Goal: Transaction & Acquisition: Download file/media

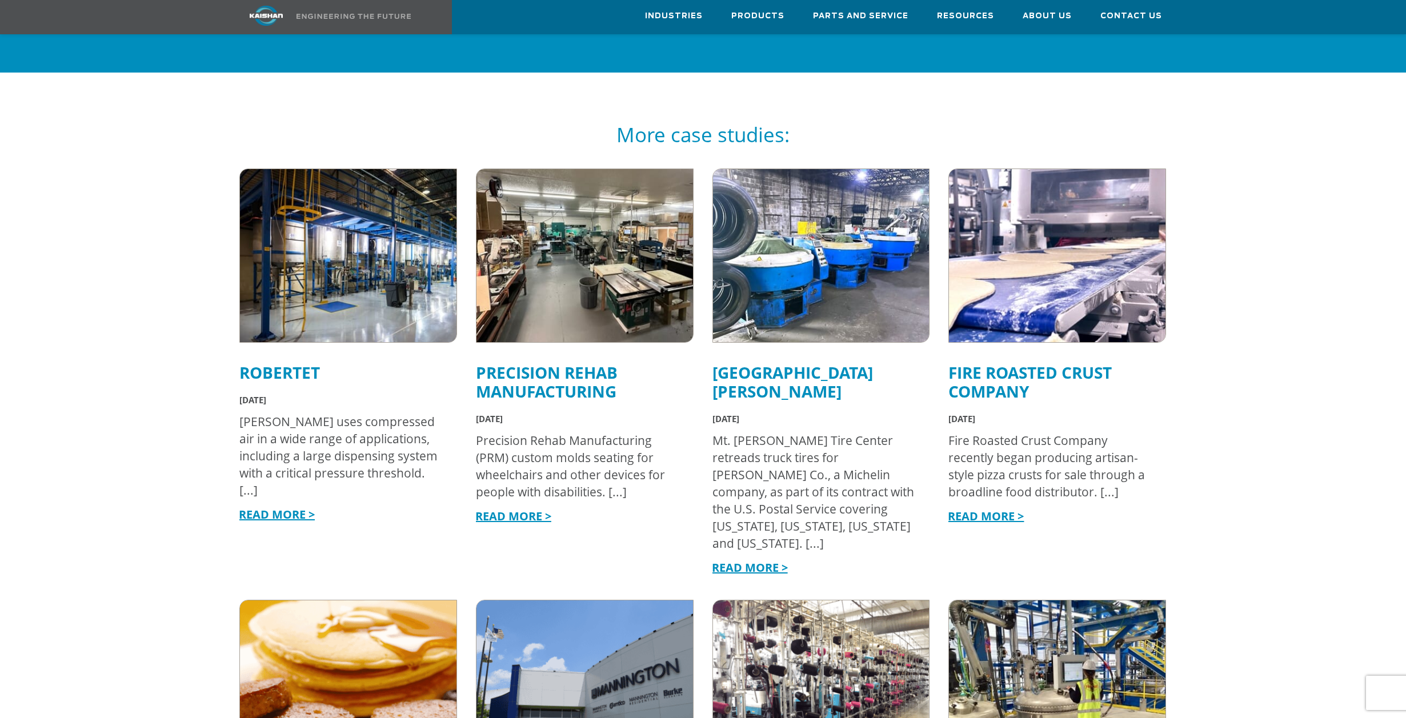
scroll to position [1771, 0]
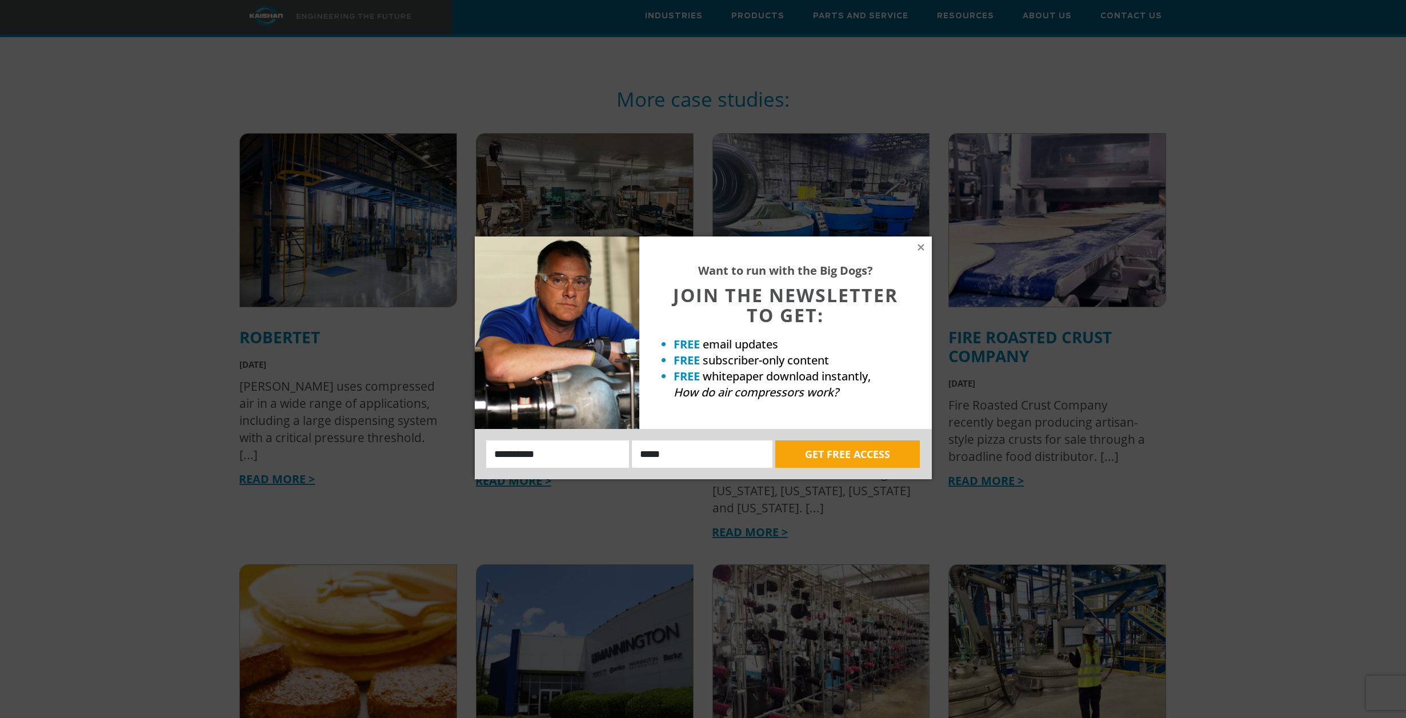
click at [919, 241] on div "Want to run with the Big Dogs? JOIN THE NEWSLETTER TO GET: FREE email updates F…" at bounding box center [785, 332] width 292 height 192
click at [918, 246] on icon at bounding box center [920, 247] width 6 height 6
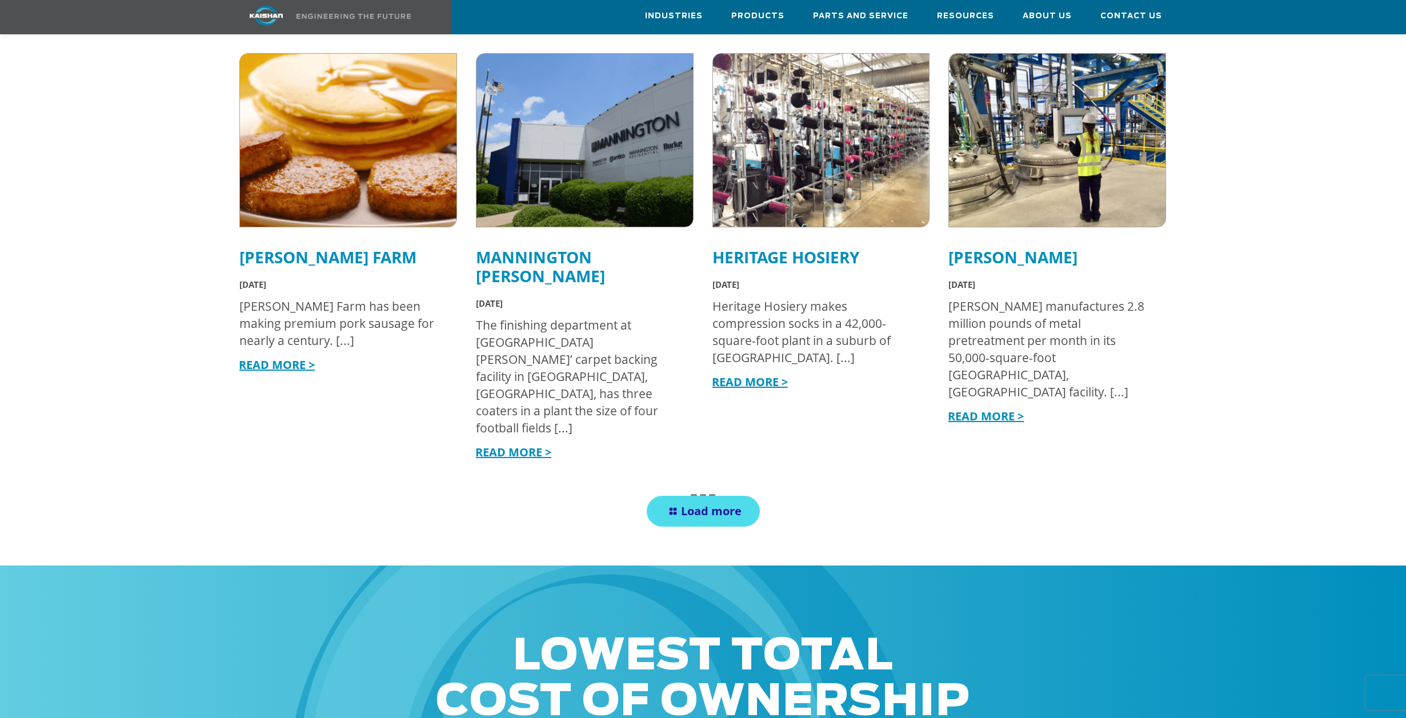
scroll to position [2285, 0]
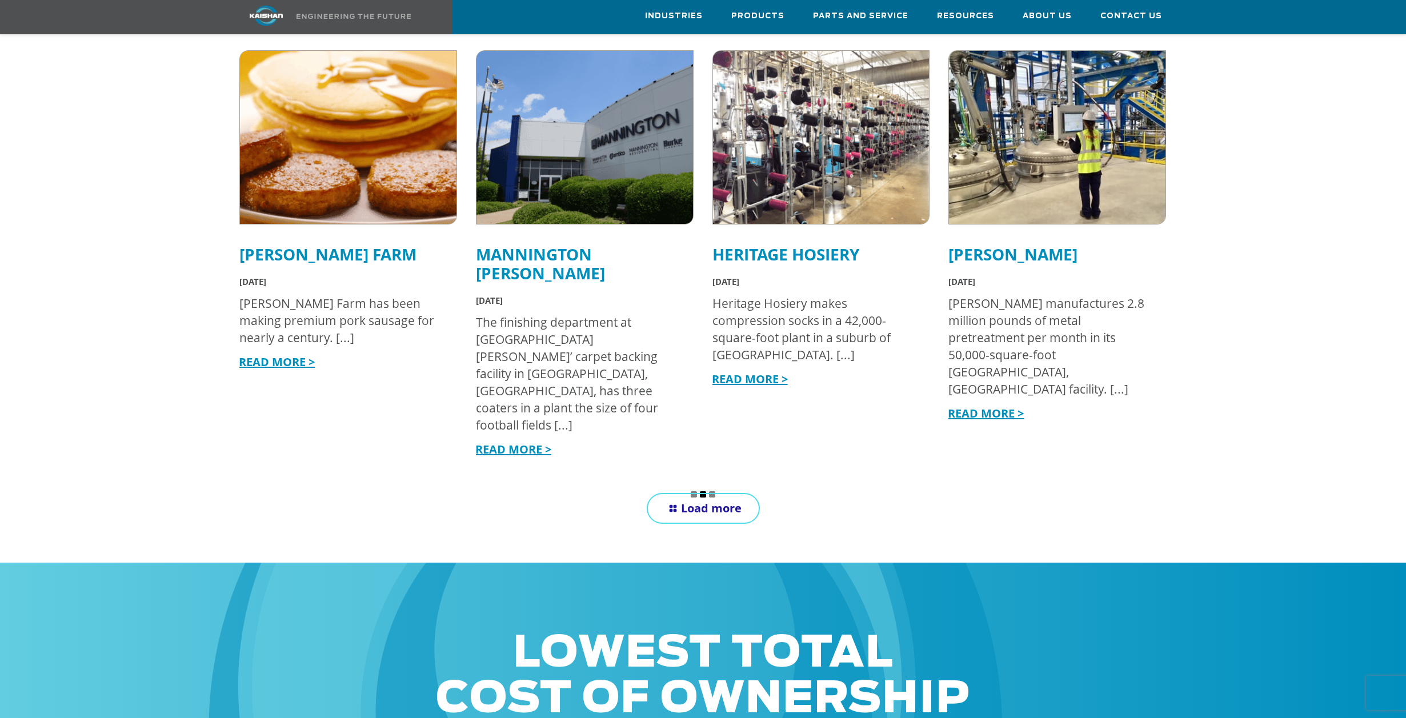
click at [729, 500] on span "Load more" at bounding box center [711, 507] width 61 height 15
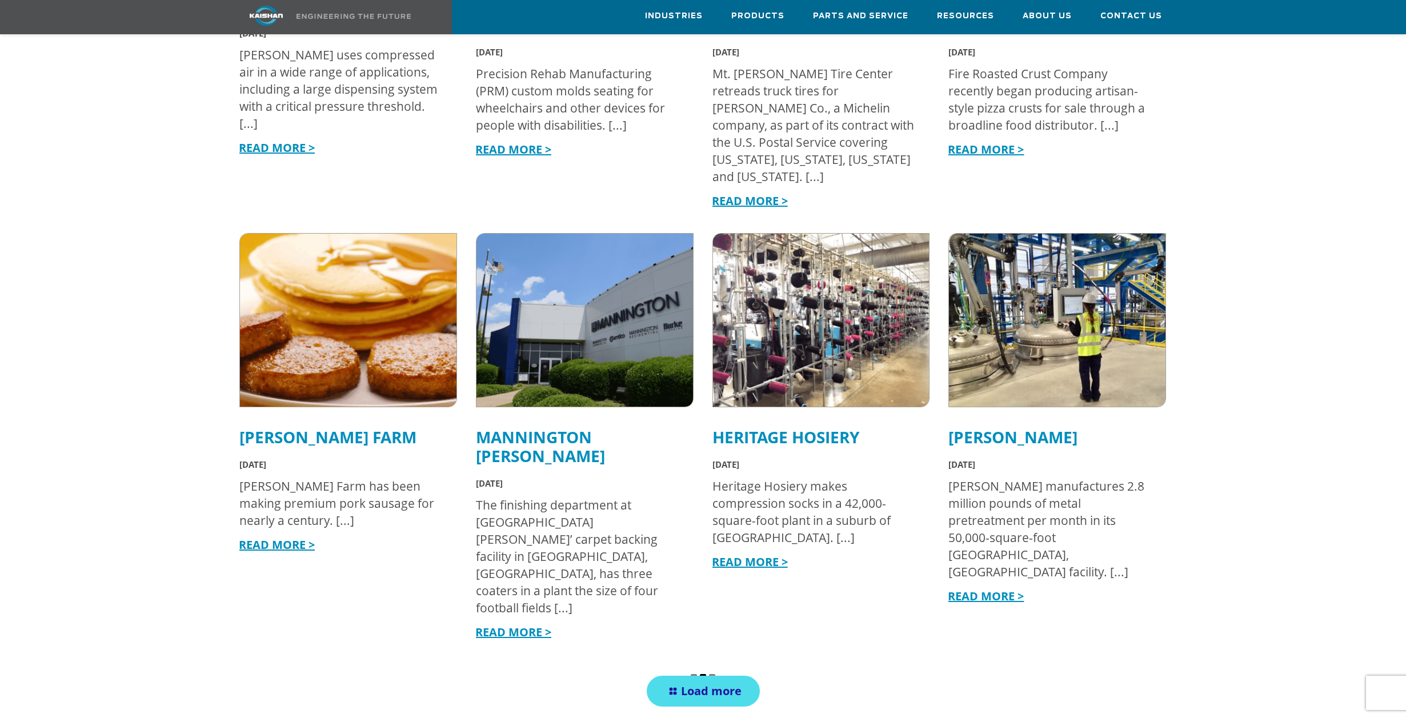
scroll to position [2970, 0]
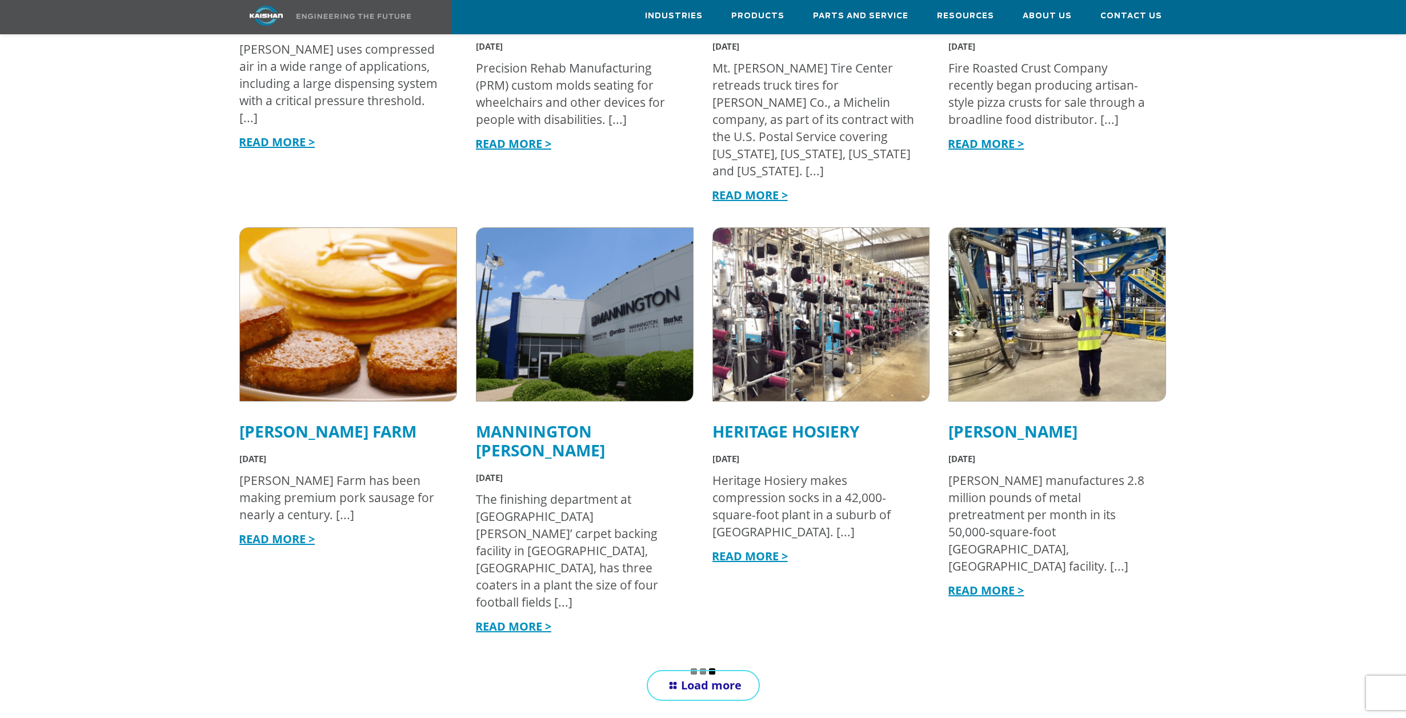
click at [733, 677] on span "Load more" at bounding box center [711, 684] width 61 height 15
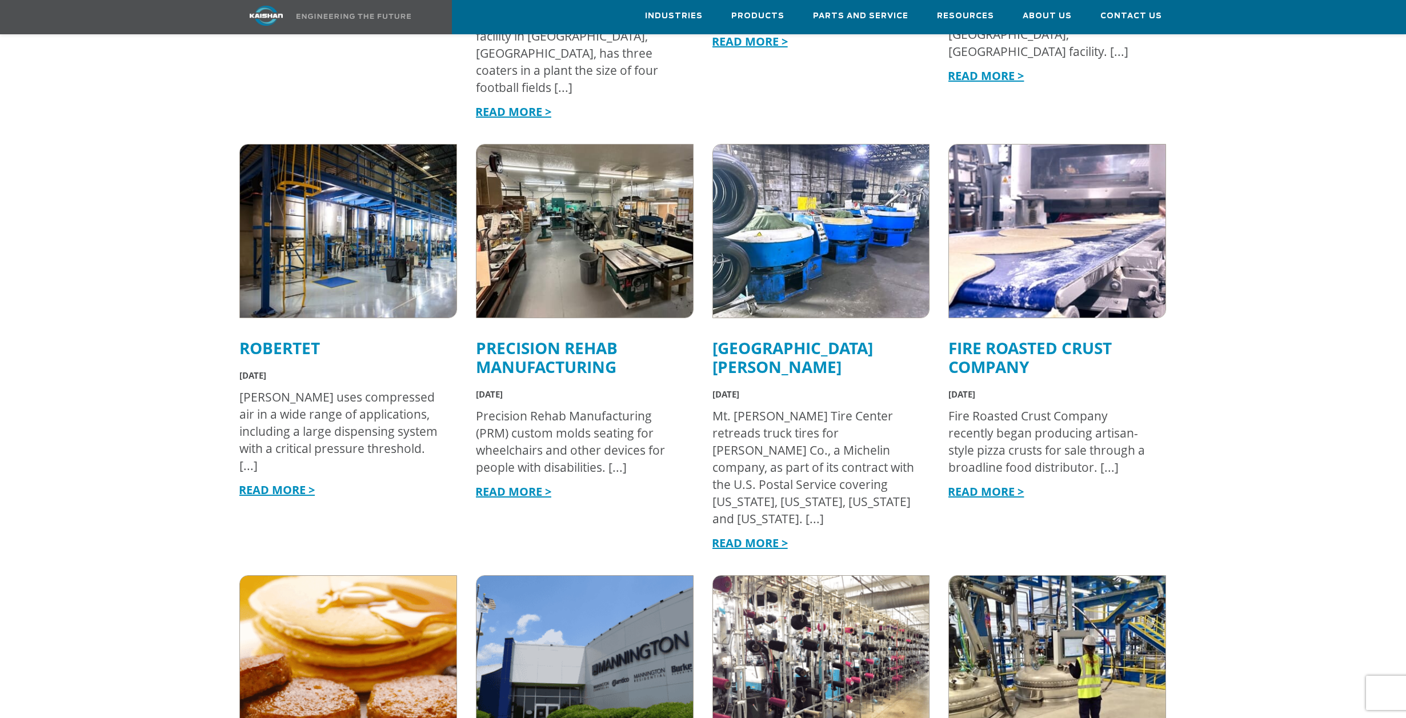
scroll to position [3484, 0]
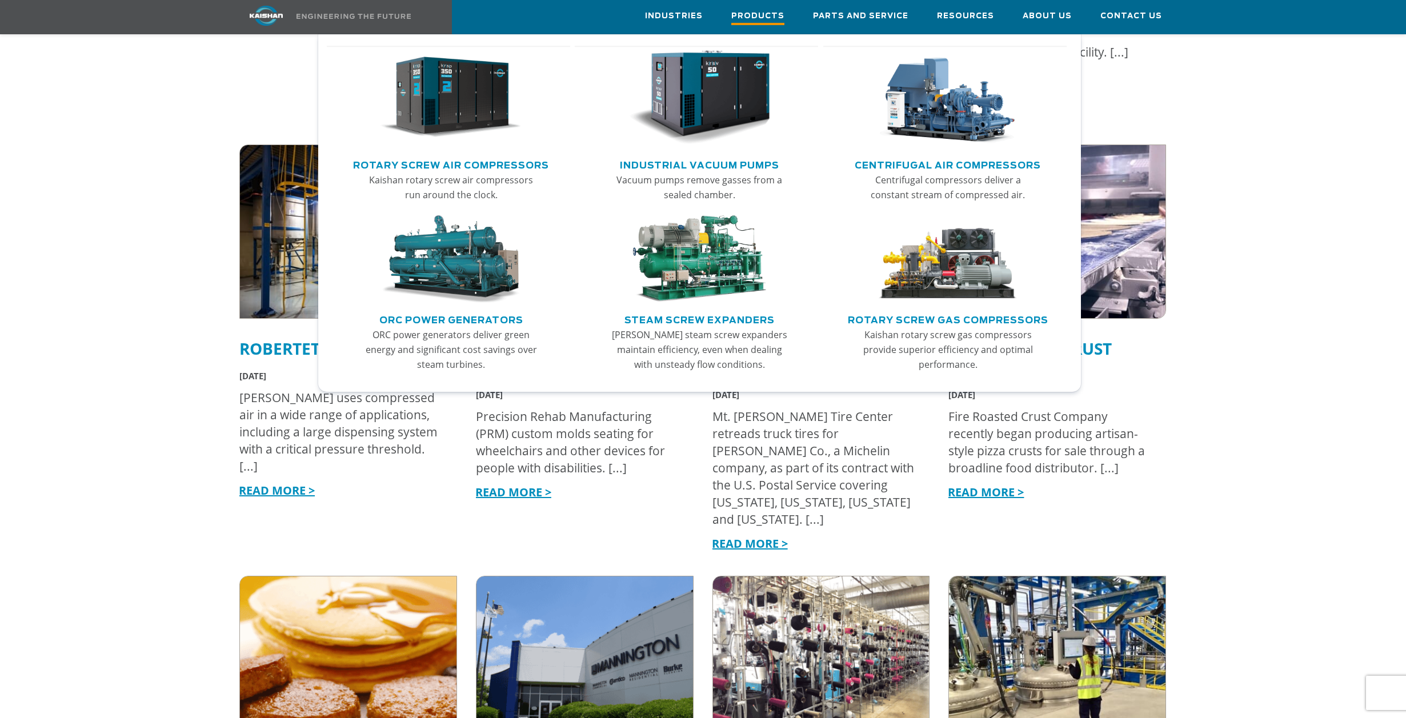
click at [773, 17] on span "Products" at bounding box center [757, 17] width 53 height 15
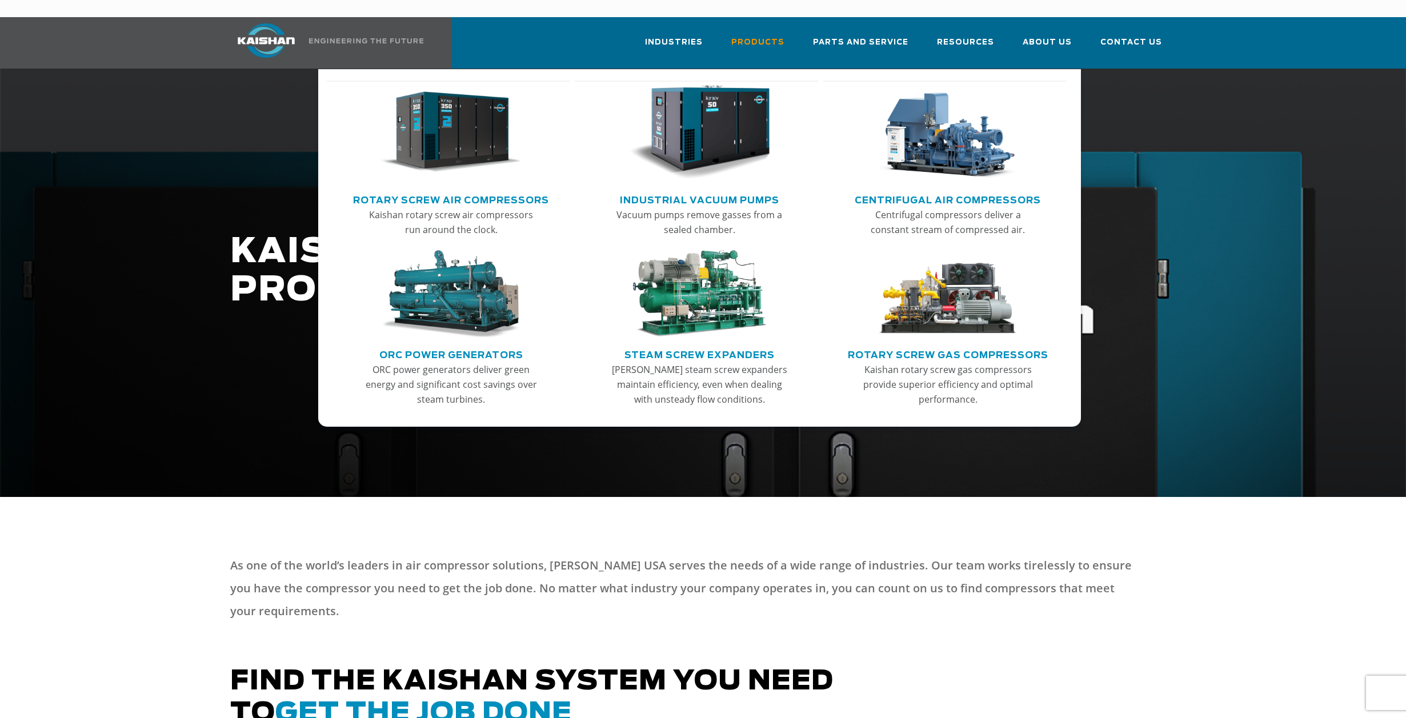
click at [724, 166] on link "Main menu" at bounding box center [699, 136] width 224 height 110
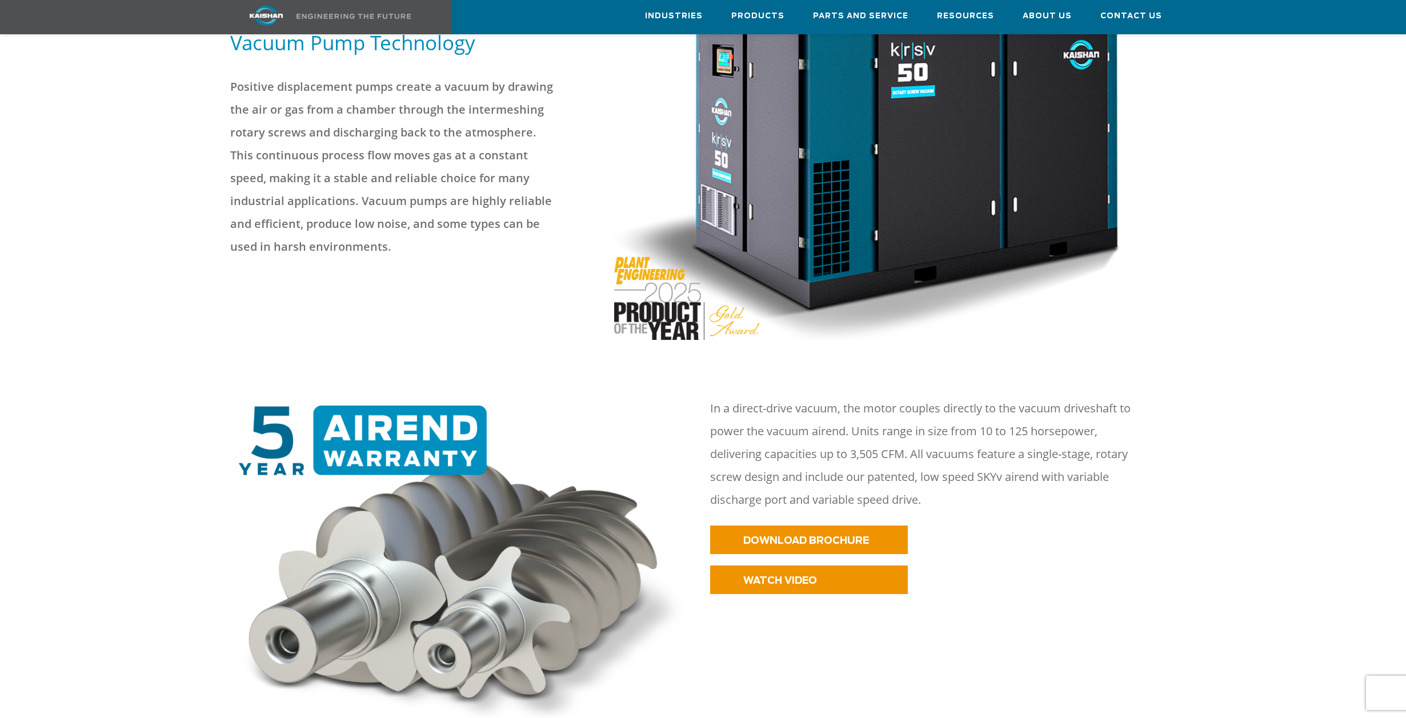
scroll to position [228, 0]
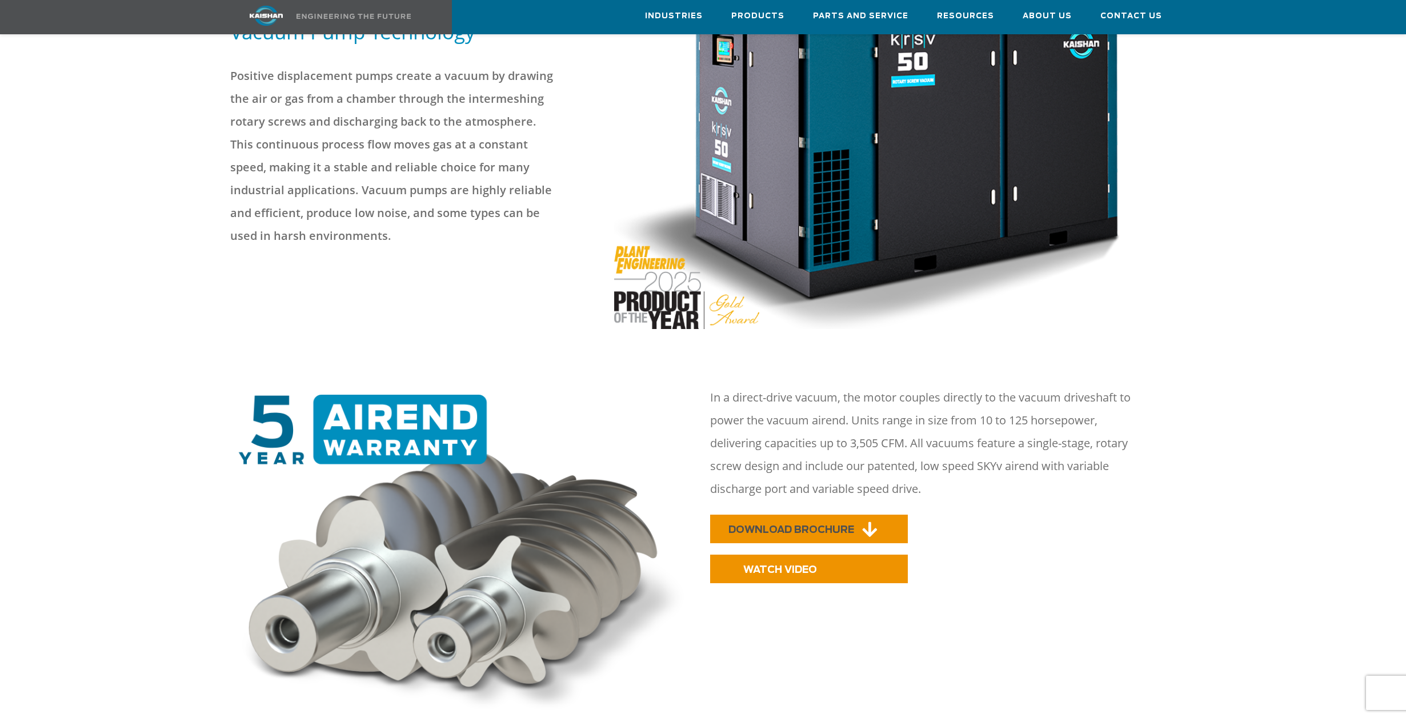
click at [838, 525] on span "DOWNLOAD BROCHURE" at bounding box center [791, 530] width 126 height 10
